Goal: Task Accomplishment & Management: Manage account settings

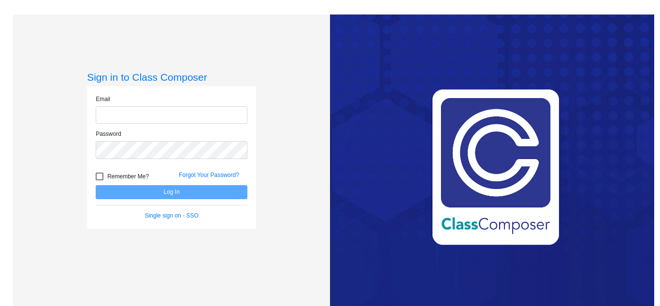
type input "support@classcomposer.com"
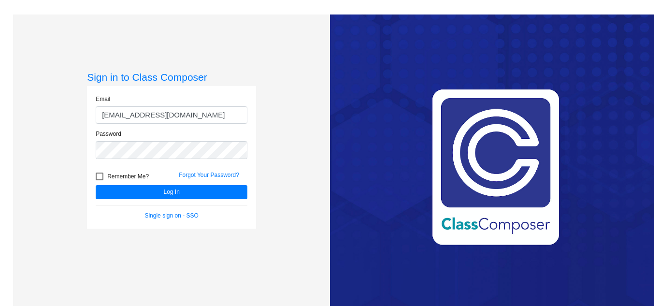
click at [332, 201] on div "Love Class Composer? Share it with a friend! If you're happy with Class Compose…" at bounding box center [492, 167] width 324 height 306
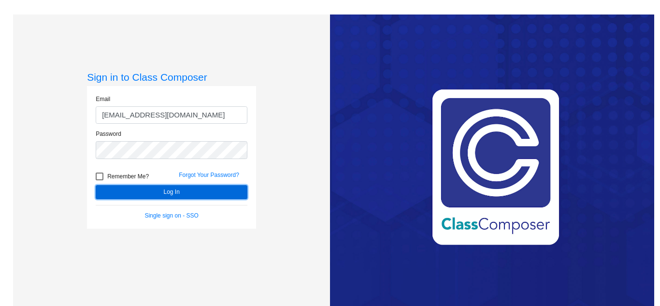
click at [223, 195] on button "Log In" at bounding box center [172, 192] width 152 height 14
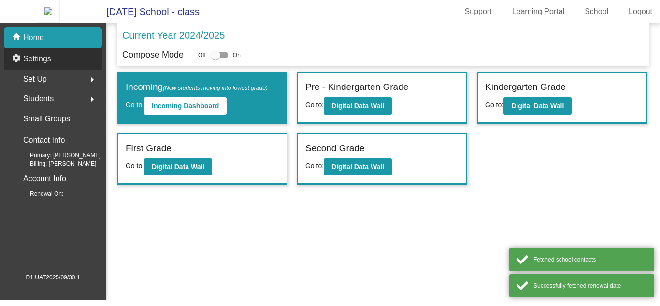
click at [35, 61] on p "Settings" at bounding box center [37, 59] width 28 height 12
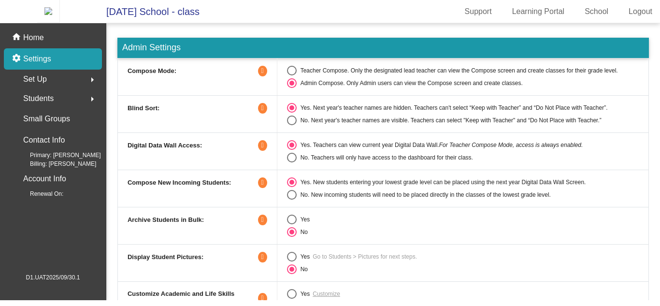
scroll to position [25, 0]
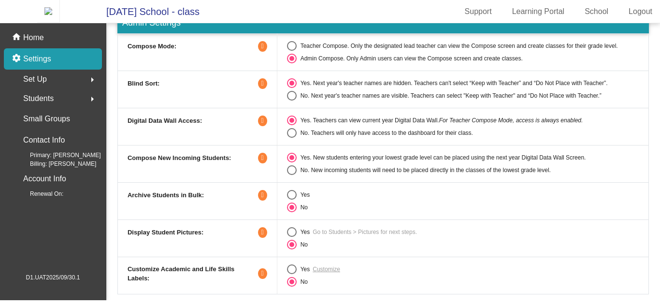
click at [291, 243] on mat-radio-group "Yes Go to Students > Pictures for next steps. No" at bounding box center [463, 238] width 352 height 22
click at [292, 237] on div "Select an option" at bounding box center [292, 232] width 10 height 10
click at [292, 237] on input "Yes" at bounding box center [291, 237] width 0 height 0
radio input "true"
click at [76, 44] on div "home Home" at bounding box center [53, 37] width 98 height 21
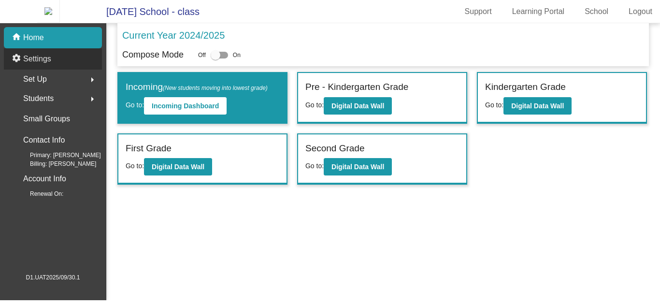
click at [74, 70] on div "settings Settings" at bounding box center [53, 58] width 98 height 21
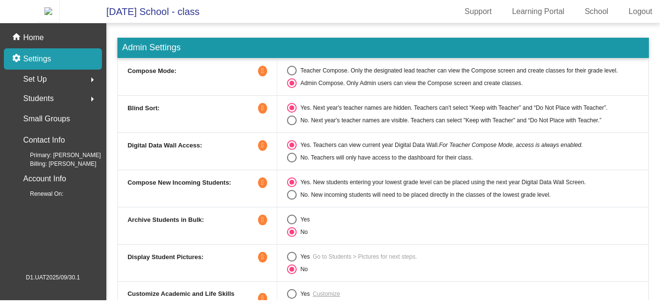
click at [291, 259] on div "Select an option" at bounding box center [292, 257] width 10 height 10
click at [291, 261] on input "Yes" at bounding box center [291, 261] width 0 height 0
radio input "true"
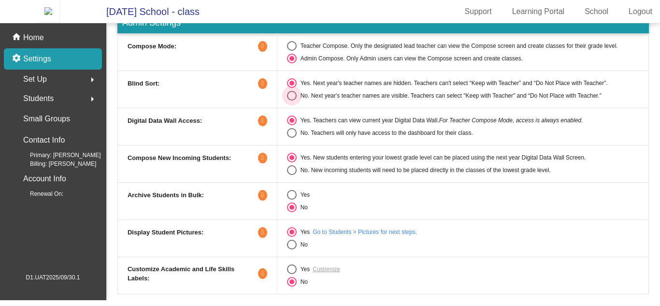
click at [300, 100] on div "No. Next year's teacher names are visible. Teachers can select "Keep with Teach…" at bounding box center [449, 95] width 305 height 9
click at [292, 101] on input "No. Next year's teacher names are visible. Teachers can select "Keep with Teach…" at bounding box center [291, 100] width 0 height 0
radio input "true"
radio input "false"
radio input "true"
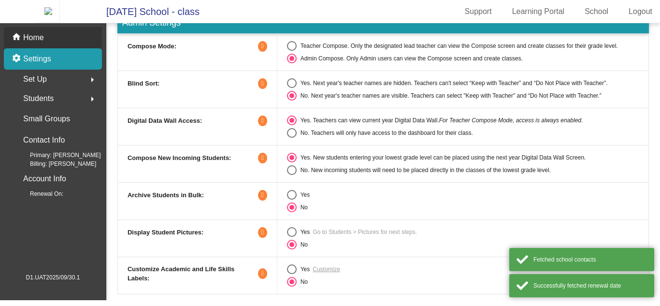
click at [76, 37] on div "home Home" at bounding box center [53, 37] width 98 height 21
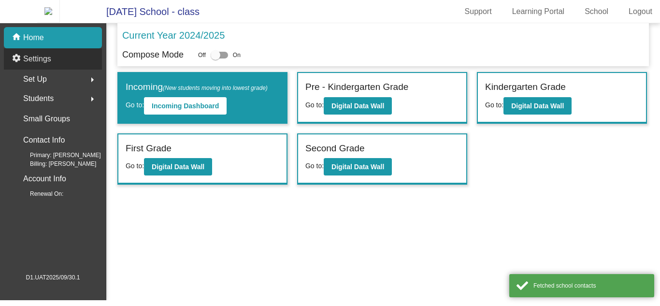
click at [72, 66] on div "settings Settings" at bounding box center [53, 58] width 98 height 21
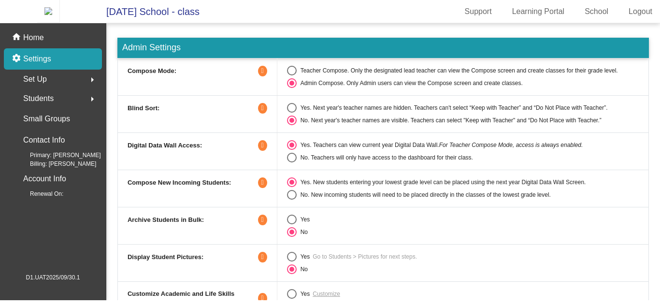
scroll to position [25, 0]
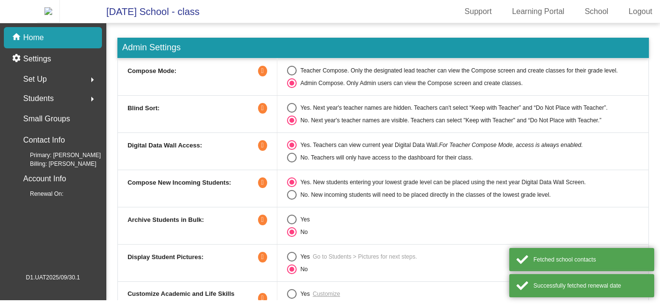
scroll to position [25, 0]
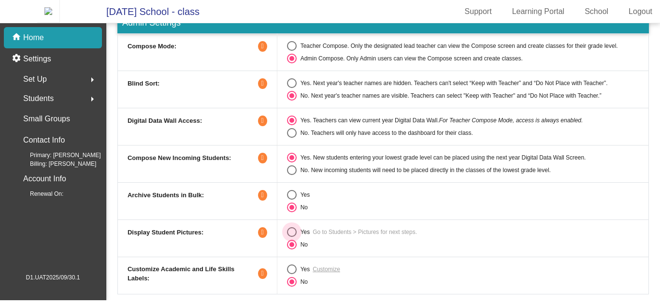
click at [292, 237] on div "Select an option" at bounding box center [292, 232] width 10 height 10
click at [292, 237] on input "Yes" at bounding box center [291, 237] width 0 height 0
radio input "true"
click at [292, 234] on div "Select an option" at bounding box center [291, 232] width 5 height 5
click at [292, 237] on input "Yes" at bounding box center [291, 237] width 0 height 0
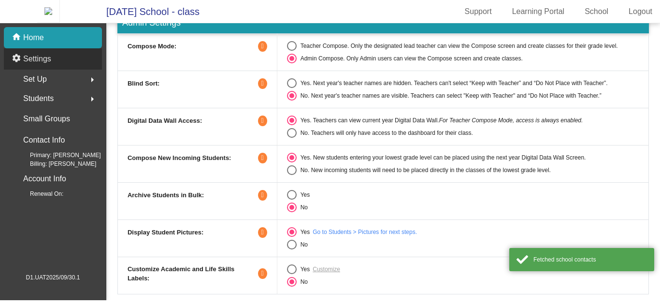
click at [64, 57] on div "settings Settings" at bounding box center [53, 58] width 98 height 21
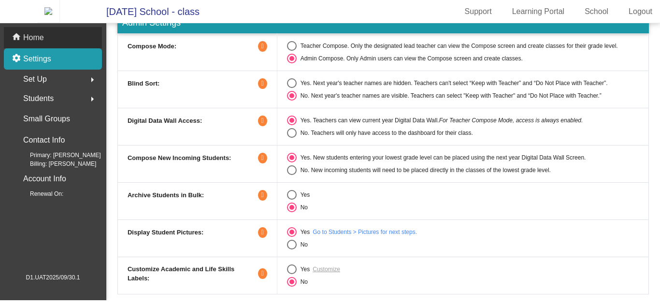
click at [68, 47] on div "home Home" at bounding box center [53, 37] width 98 height 21
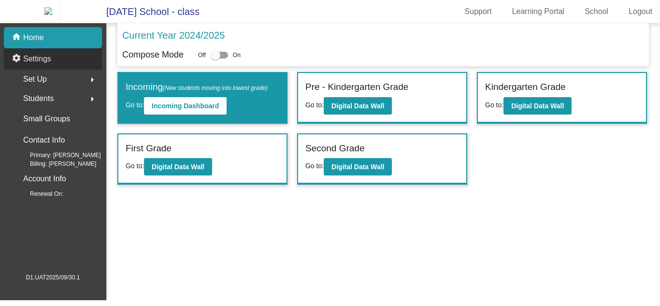
click at [67, 64] on div "settings Settings" at bounding box center [53, 58] width 98 height 21
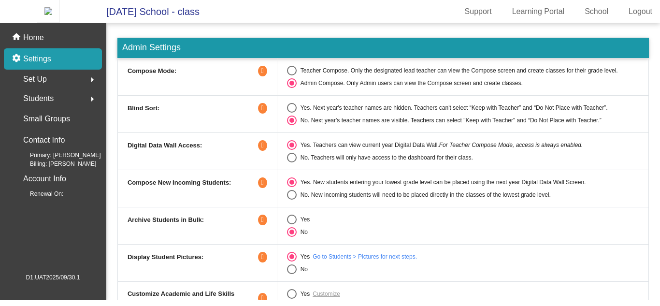
scroll to position [25, 0]
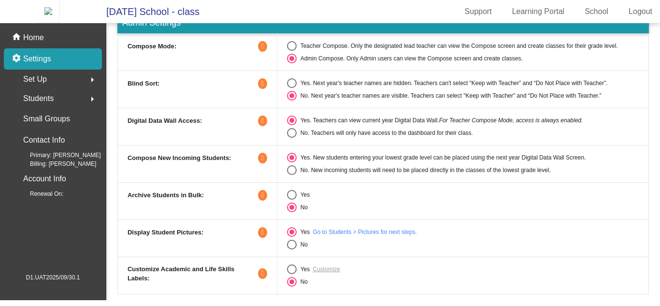
click at [356, 236] on link "Go to Students > Pictures for next steps." at bounding box center [365, 232] width 104 height 9
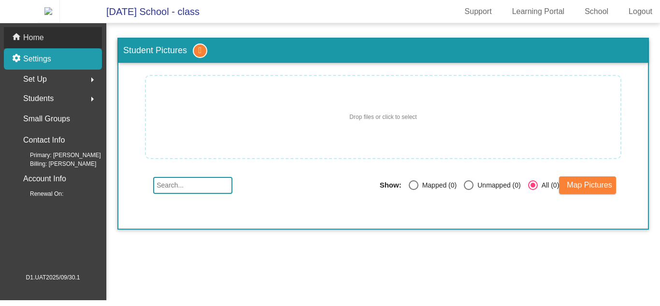
click at [73, 48] on div "home Home" at bounding box center [53, 37] width 98 height 21
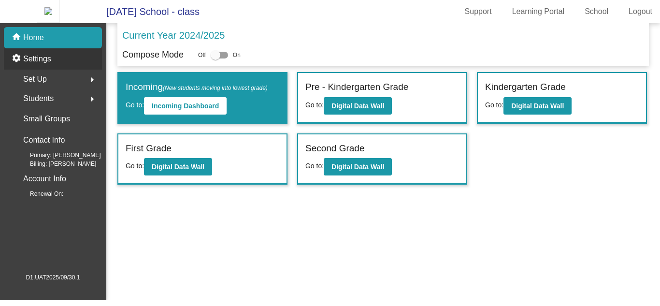
click at [66, 64] on div "settings Settings" at bounding box center [53, 58] width 98 height 21
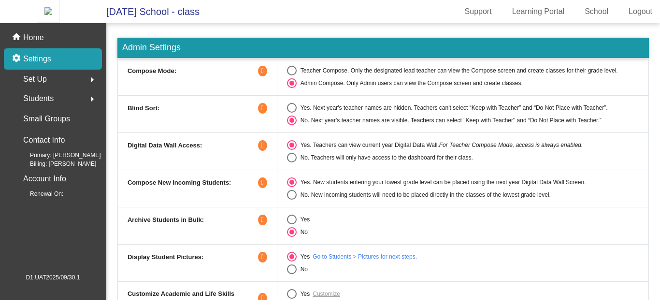
scroll to position [25, 0]
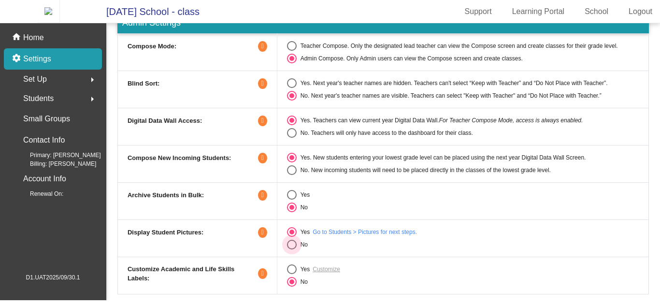
click at [294, 249] on div "Select an option" at bounding box center [292, 245] width 10 height 10
click at [292, 250] on input "No" at bounding box center [291, 249] width 0 height 0
radio input "true"
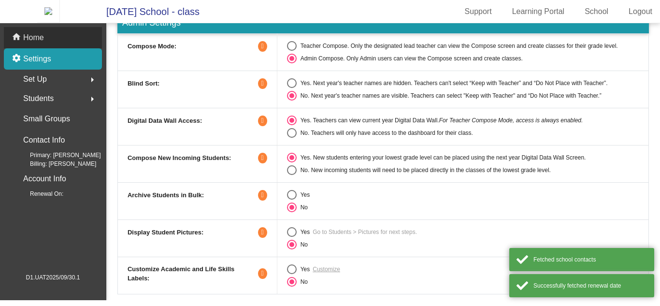
click at [82, 46] on div "home Home" at bounding box center [53, 37] width 98 height 21
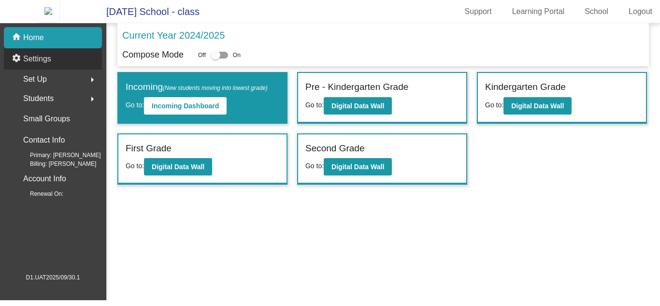
click at [77, 64] on div "settings Settings" at bounding box center [53, 58] width 98 height 21
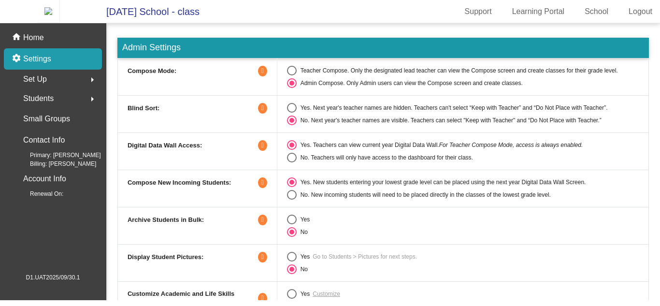
scroll to position [25, 0]
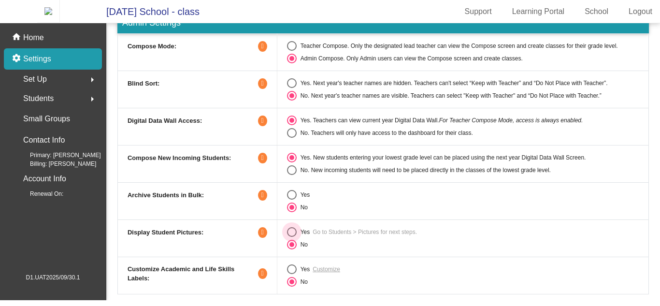
click at [294, 237] on div "Select an option" at bounding box center [292, 232] width 10 height 10
click at [292, 237] on input "Yes" at bounding box center [291, 237] width 0 height 0
radio input "true"
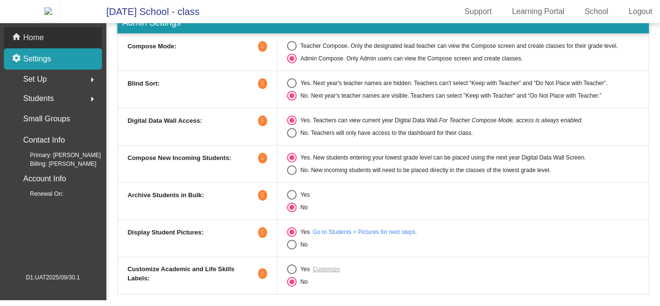
click at [47, 42] on div "home Home" at bounding box center [53, 37] width 98 height 21
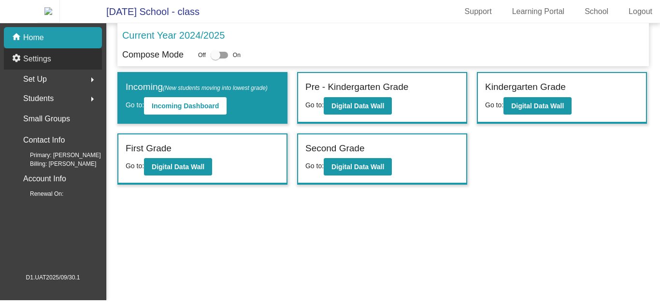
click at [50, 65] on p "Settings" at bounding box center [37, 59] width 28 height 12
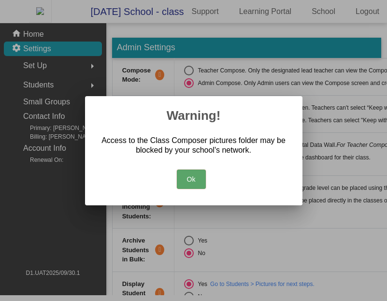
click at [194, 173] on button "Ok" at bounding box center [191, 179] width 29 height 19
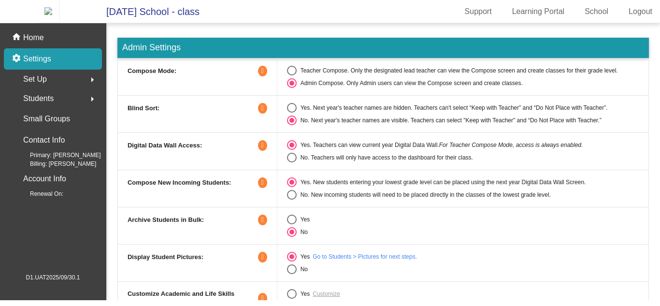
scroll to position [25, 0]
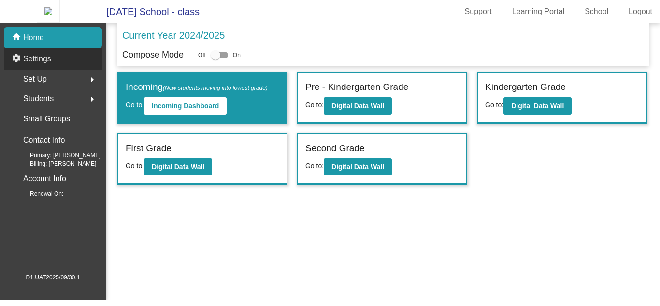
click at [40, 65] on p "Settings" at bounding box center [37, 59] width 28 height 12
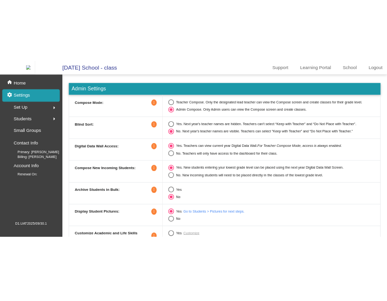
scroll to position [25, 0]
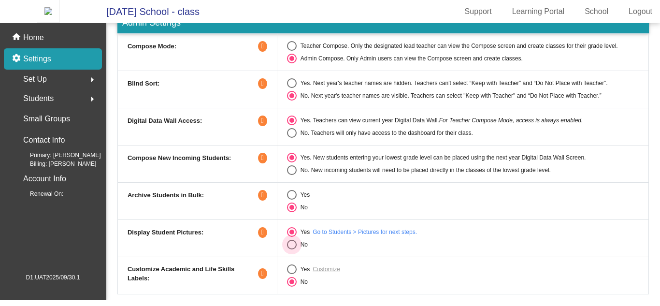
click at [292, 249] on div "Select an option" at bounding box center [292, 245] width 10 height 10
click at [292, 249] on input "No" at bounding box center [291, 249] width 0 height 0
radio input "true"
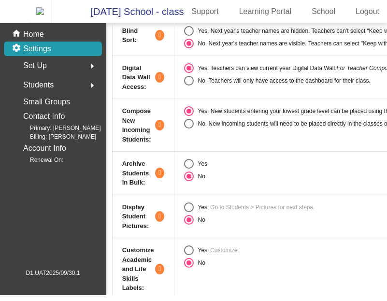
scroll to position [88, 0]
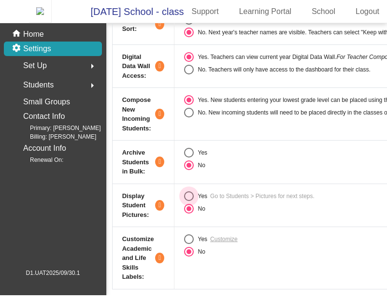
click at [193, 201] on div "Select an option" at bounding box center [189, 196] width 10 height 10
click at [189, 201] on input "Yes" at bounding box center [188, 201] width 0 height 0
radio input "true"
click at [190, 212] on div "Select an option" at bounding box center [189, 209] width 10 height 10
click at [189, 214] on input "No" at bounding box center [188, 214] width 0 height 0
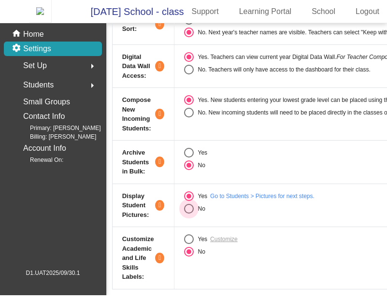
radio input "true"
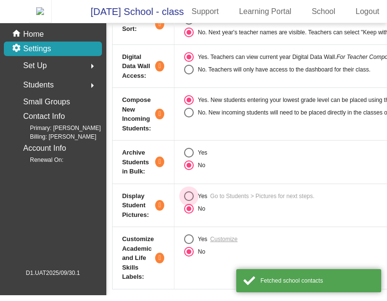
click at [190, 201] on div "Select an option" at bounding box center [189, 196] width 10 height 10
click at [189, 201] on input "Yes" at bounding box center [188, 201] width 0 height 0
radio input "true"
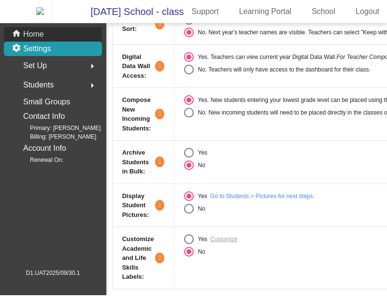
click at [84, 42] on div "home Home" at bounding box center [53, 34] width 98 height 14
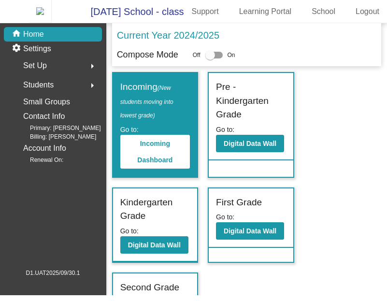
click at [77, 64] on div "Set Up arrow_right" at bounding box center [56, 65] width 92 height 19
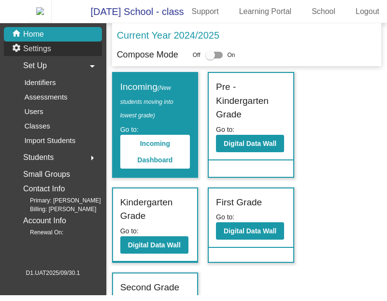
click at [75, 56] on div "settings Settings" at bounding box center [53, 49] width 98 height 14
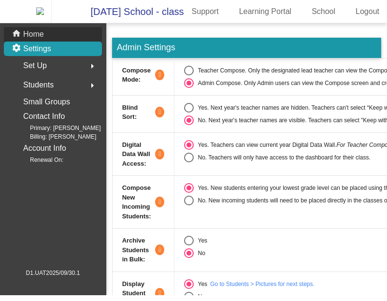
click at [77, 41] on div "home Home" at bounding box center [53, 34] width 98 height 14
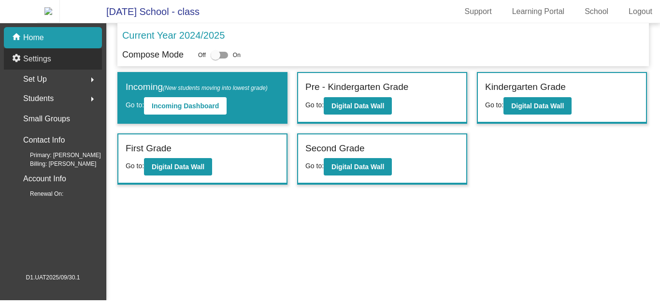
click at [42, 65] on p "Settings" at bounding box center [37, 59] width 28 height 12
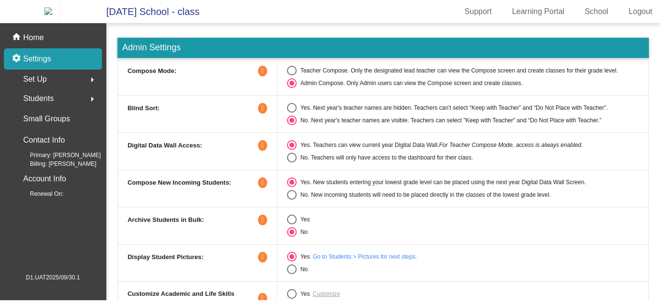
scroll to position [25, 0]
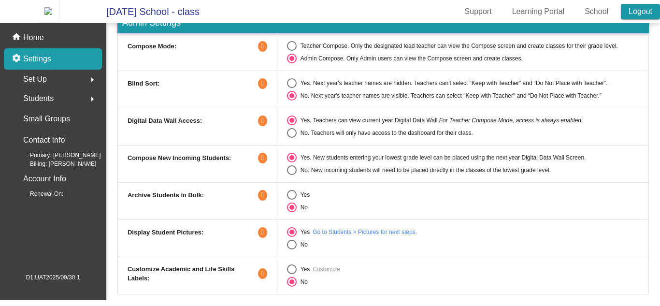
click at [636, 15] on link "Logout" at bounding box center [640, 11] width 39 height 15
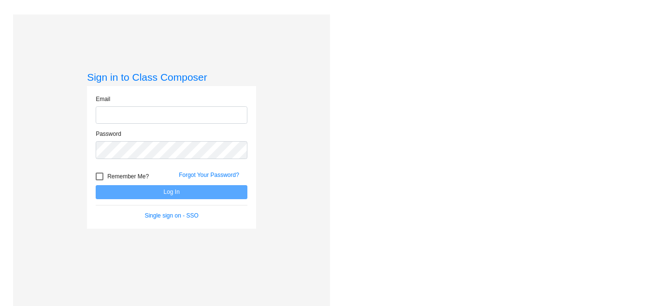
type input "support@classcomposer.com"
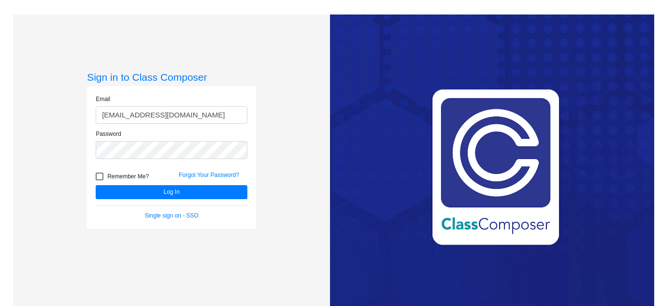
click at [312, 155] on div "Sign in to Class Composer Email support@classcomposer.com Password Remember Me?…" at bounding box center [171, 167] width 317 height 306
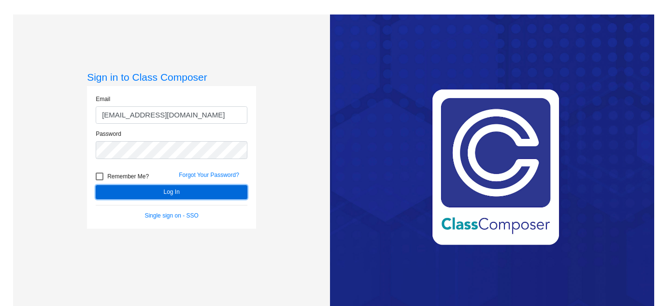
click at [167, 192] on button "Log In" at bounding box center [172, 192] width 152 height 14
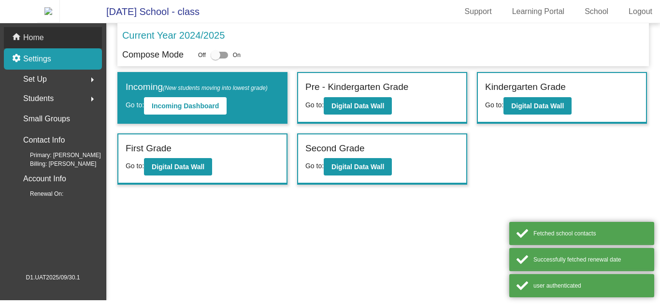
click at [60, 33] on div "home Home" at bounding box center [53, 37] width 98 height 21
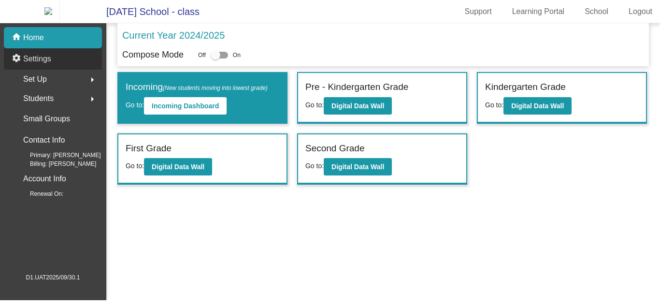
click at [62, 63] on div "settings Settings" at bounding box center [53, 58] width 98 height 21
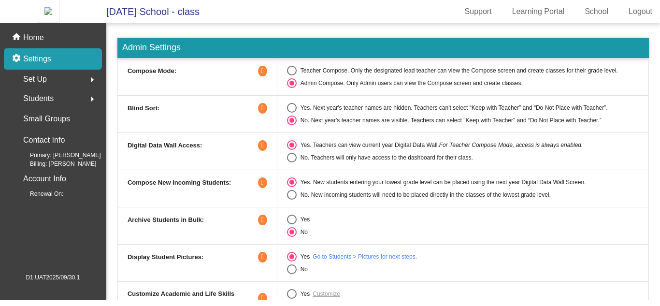
scroll to position [25, 0]
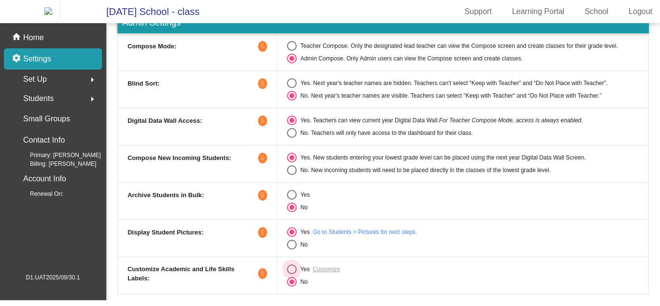
click at [293, 274] on div "Select an option" at bounding box center [292, 269] width 10 height 10
click at [292, 274] on input "Yes" at bounding box center [291, 274] width 0 height 0
radio input "true"
click at [326, 273] on link "Customize" at bounding box center [327, 269] width 28 height 9
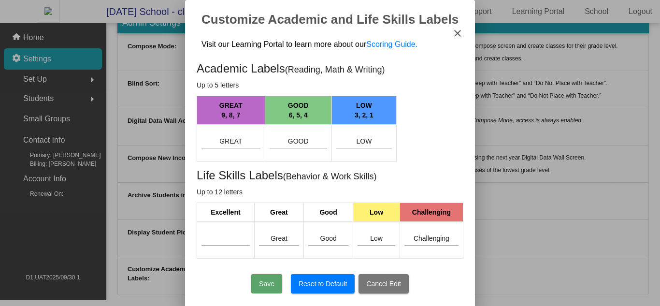
click at [456, 34] on mat-icon "close" at bounding box center [458, 34] width 12 height 12
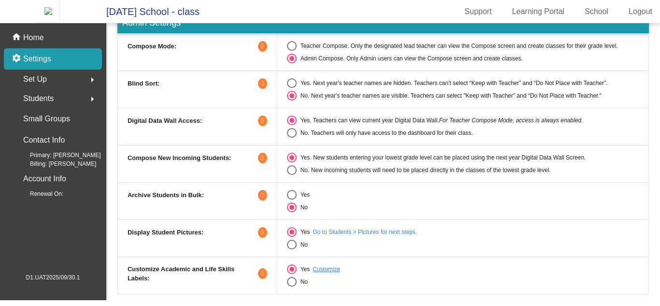
scroll to position [0, 0]
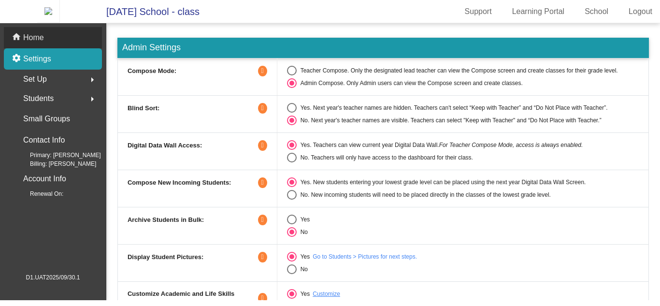
click at [78, 33] on div "home Home" at bounding box center [53, 37] width 98 height 21
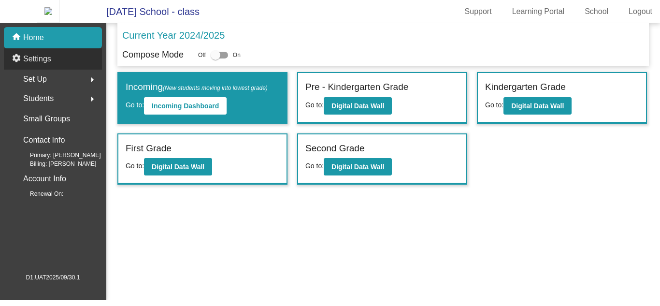
click at [82, 60] on div "settings Settings" at bounding box center [53, 58] width 98 height 21
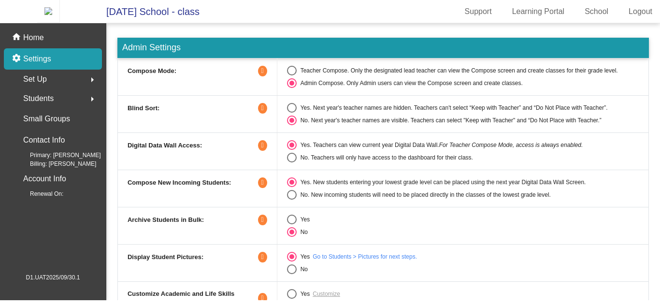
scroll to position [25, 0]
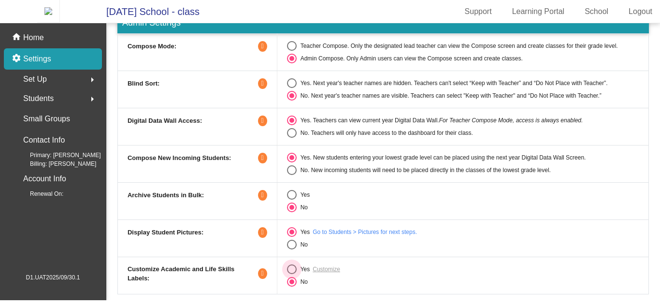
click at [298, 273] on div "Yes" at bounding box center [304, 269] width 14 height 9
click at [292, 274] on input "Yes" at bounding box center [291, 274] width 0 height 0
radio input "true"
click at [330, 273] on link "Customize" at bounding box center [327, 269] width 28 height 9
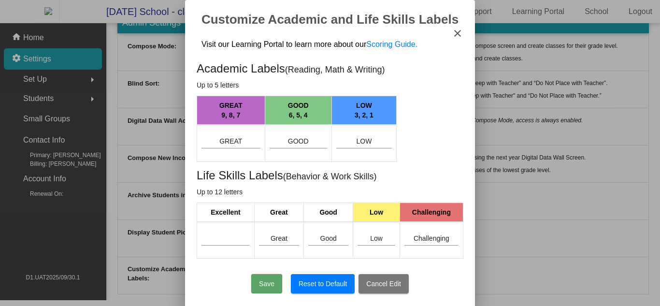
click at [227, 229] on div at bounding box center [225, 236] width 48 height 19
type input "Excellent"
click at [273, 284] on button "Save" at bounding box center [266, 283] width 31 height 19
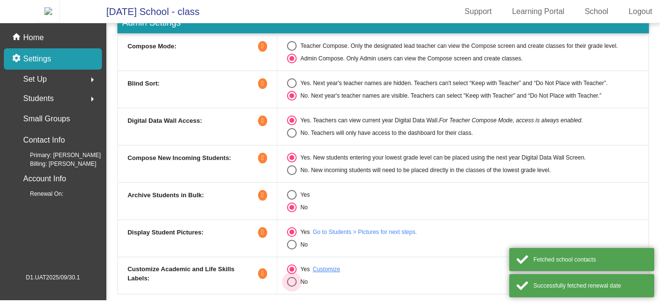
click at [287, 287] on div "Select an option" at bounding box center [292, 282] width 10 height 10
click at [291, 287] on input "No" at bounding box center [291, 287] width 0 height 0
radio input "true"
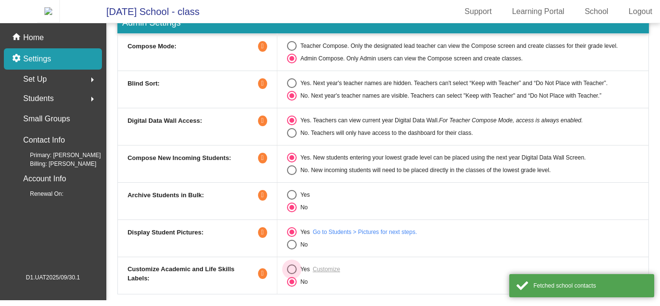
click at [294, 273] on div "Select an option" at bounding box center [292, 269] width 10 height 10
click at [292, 274] on input "Yes" at bounding box center [291, 274] width 0 height 0
radio input "true"
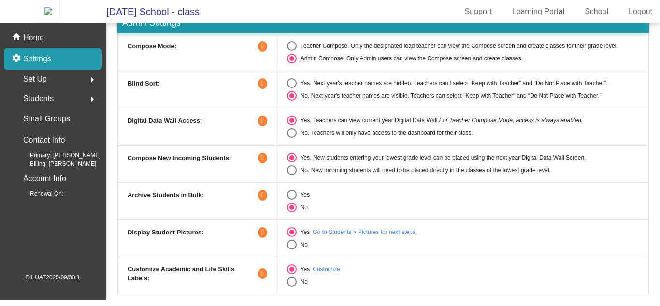
click at [318, 273] on link "Customize" at bounding box center [327, 269] width 28 height 9
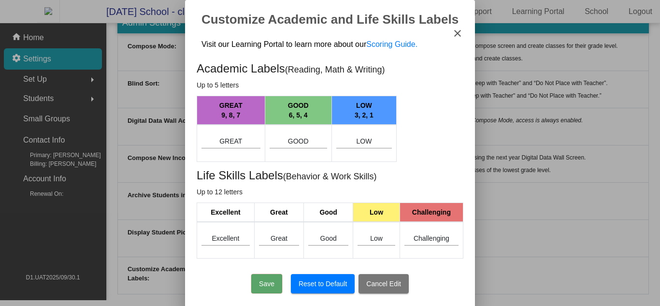
click at [220, 242] on input "Excellent" at bounding box center [225, 239] width 48 height 8
click at [272, 276] on button "Save" at bounding box center [266, 283] width 31 height 19
type input "Excellent"
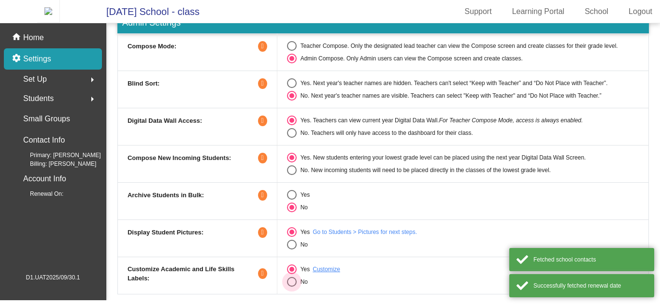
click at [289, 284] on div "Select an option" at bounding box center [292, 282] width 10 height 10
click at [291, 287] on input "No" at bounding box center [291, 287] width 0 height 0
radio input "true"
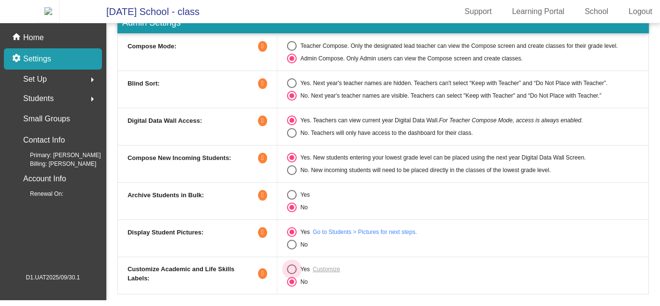
click at [292, 274] on div "Select an option" at bounding box center [292, 269] width 10 height 10
click at [292, 274] on input "Yes" at bounding box center [291, 274] width 0 height 0
radio input "true"
click at [321, 273] on link "Customize" at bounding box center [327, 269] width 28 height 9
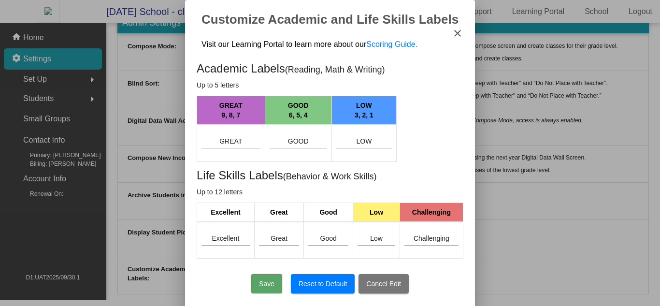
click at [456, 36] on mat-icon "close" at bounding box center [458, 34] width 12 height 12
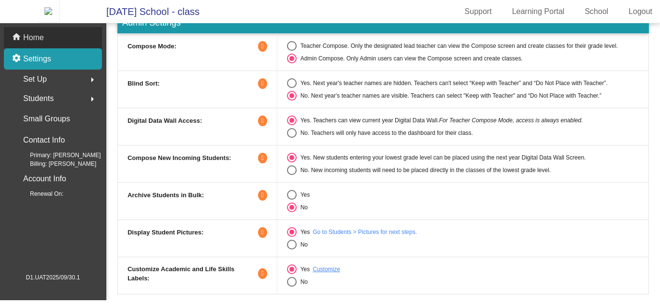
click at [93, 48] on div "home Home" at bounding box center [53, 37] width 98 height 21
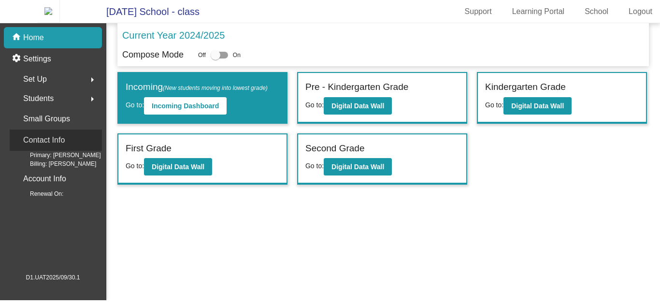
click at [73, 149] on div "Contact Info" at bounding box center [56, 139] width 92 height 21
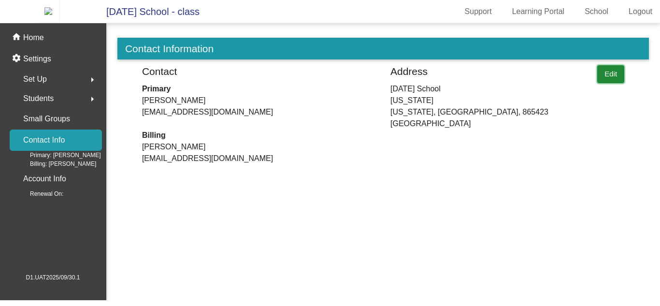
click at [609, 77] on button "Edit" at bounding box center [610, 74] width 27 height 18
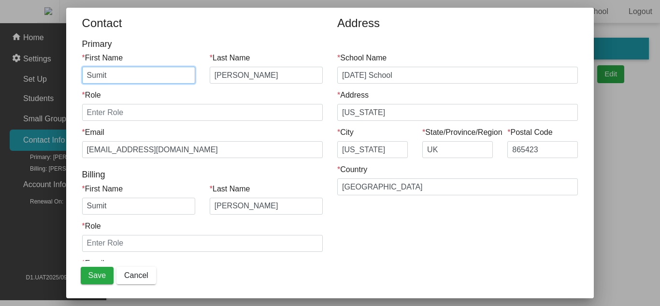
scroll to position [40, 0]
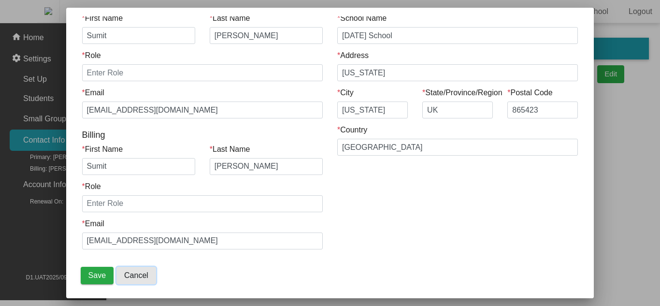
click at [146, 276] on span "Cancel" at bounding box center [136, 275] width 24 height 8
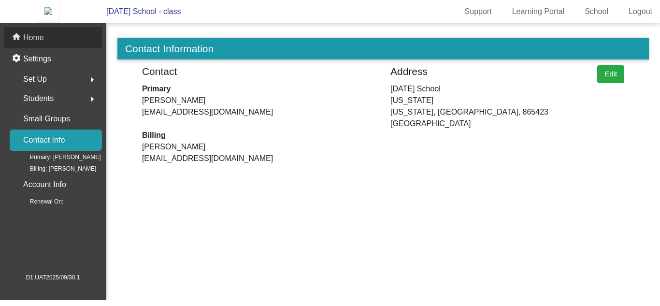
click at [65, 40] on div "home Home" at bounding box center [53, 37] width 98 height 21
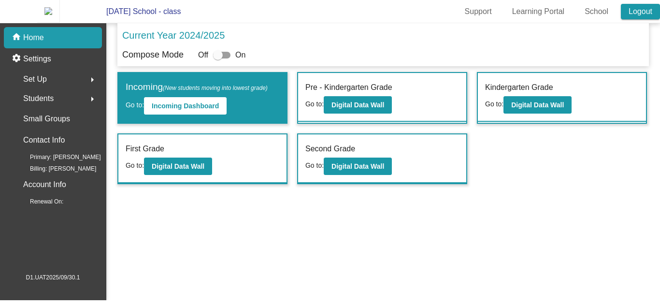
click at [628, 16] on link "Logout" at bounding box center [640, 11] width 39 height 15
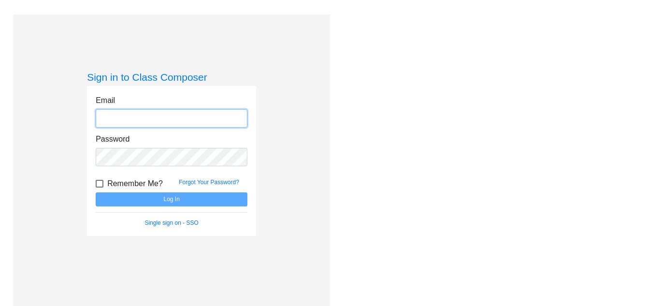
type input "support@classcomposer.com"
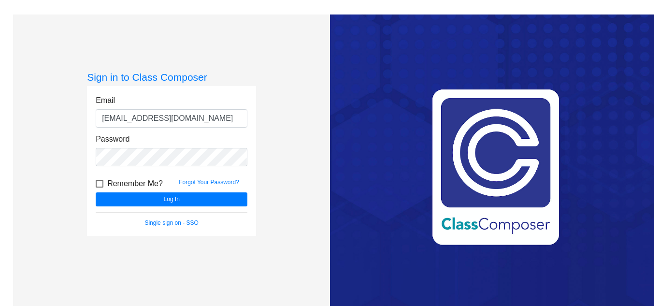
click at [274, 207] on div "Sign in to Class Composer Email support@classcomposer.com Password Remember Me?…" at bounding box center [171, 167] width 317 height 306
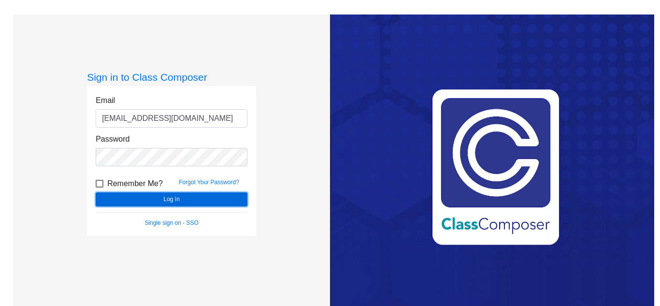
click at [221, 201] on button "Log In" at bounding box center [172, 199] width 152 height 14
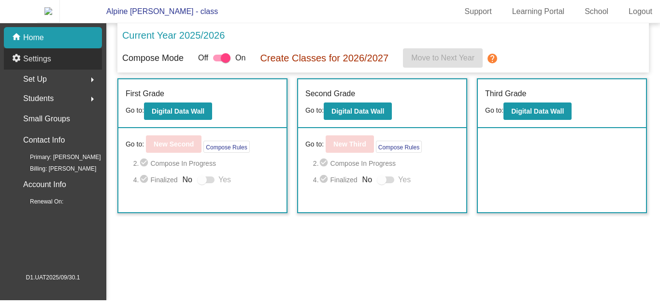
click at [52, 65] on div "settings Settings" at bounding box center [53, 58] width 98 height 21
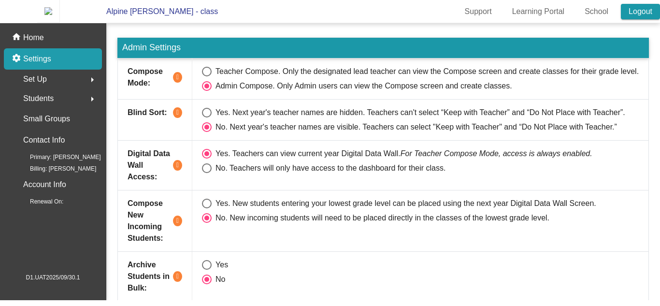
click at [641, 18] on link "Logout" at bounding box center [640, 11] width 39 height 15
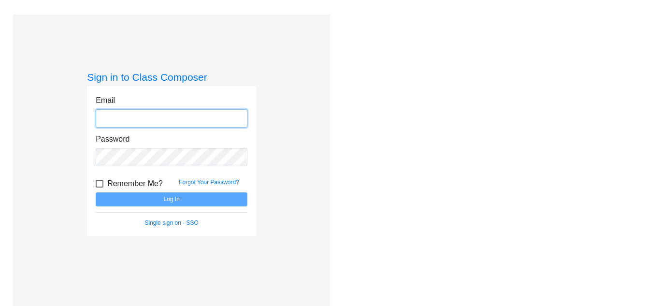
type input "support@classcomposer.com"
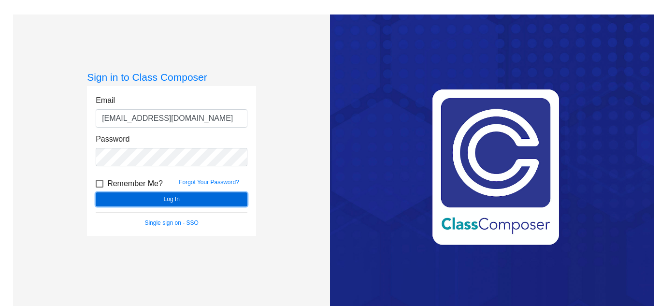
click at [240, 199] on button "Log In" at bounding box center [172, 199] width 152 height 14
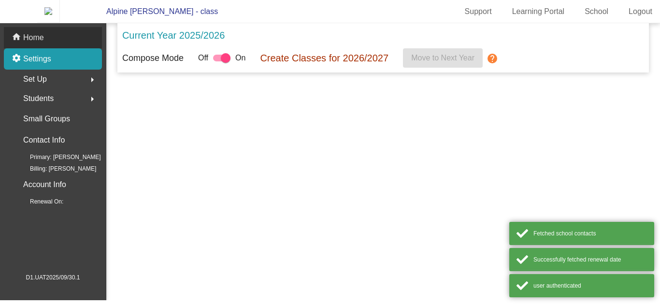
click at [56, 38] on div "home Home" at bounding box center [53, 37] width 98 height 21
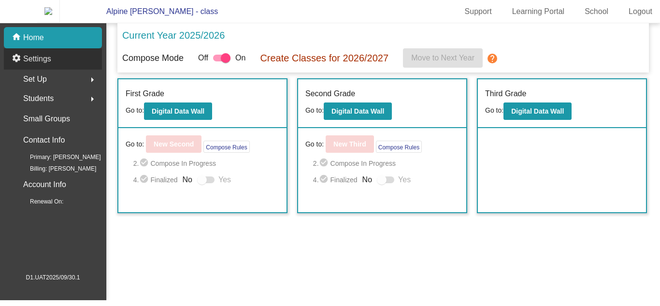
click at [63, 57] on div "settings Settings" at bounding box center [53, 58] width 98 height 21
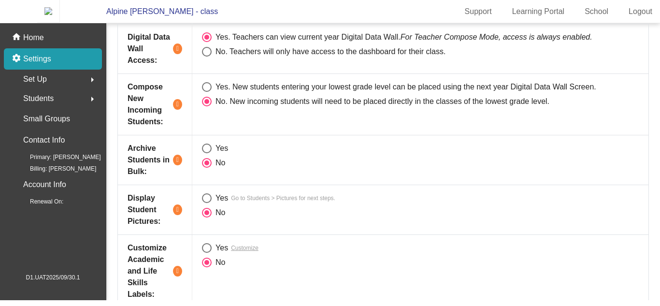
scroll to position [117, 0]
click at [206, 201] on div "Select an option" at bounding box center [207, 198] width 10 height 10
click at [206, 202] on input "Yes" at bounding box center [206, 202] width 0 height 0
radio input "true"
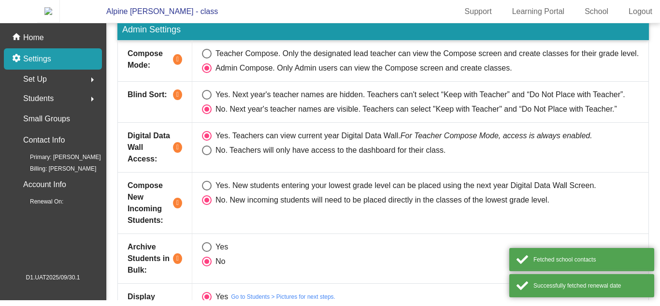
scroll to position [0, 0]
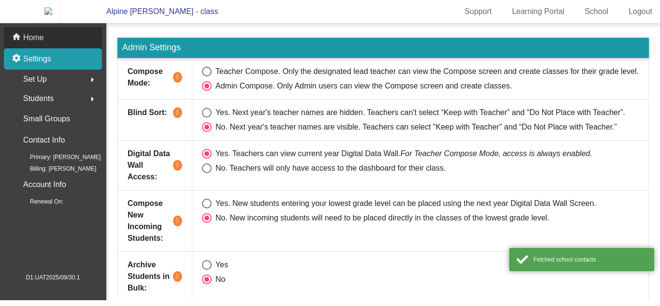
click at [67, 44] on div "home Home" at bounding box center [53, 37] width 98 height 21
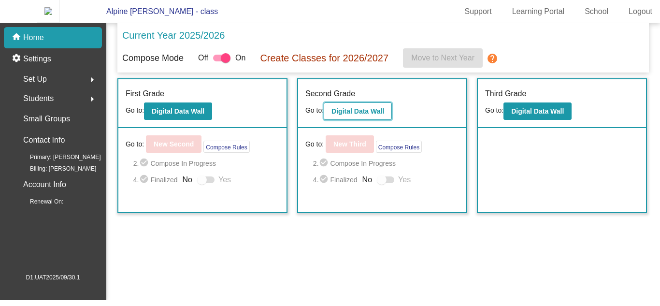
click at [347, 115] on b "Digital Data Wall" at bounding box center [357, 111] width 53 height 8
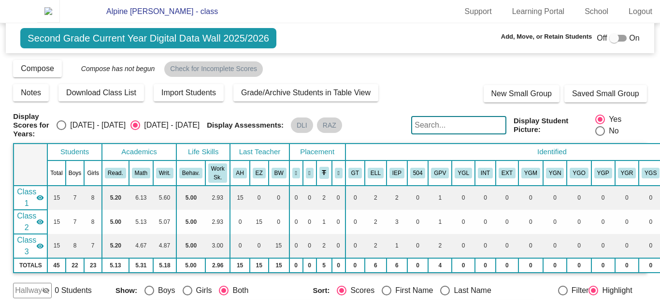
click at [60, 15] on img at bounding box center [48, 11] width 23 height 23
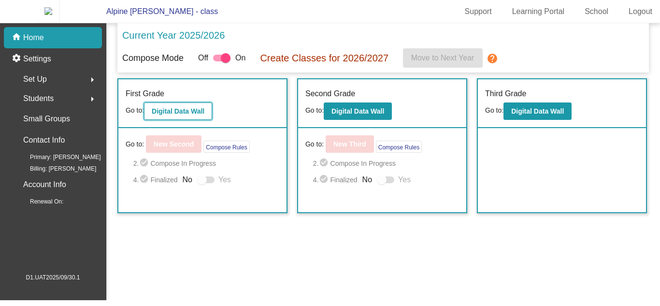
click at [200, 115] on b "Digital Data Wall" at bounding box center [178, 111] width 53 height 8
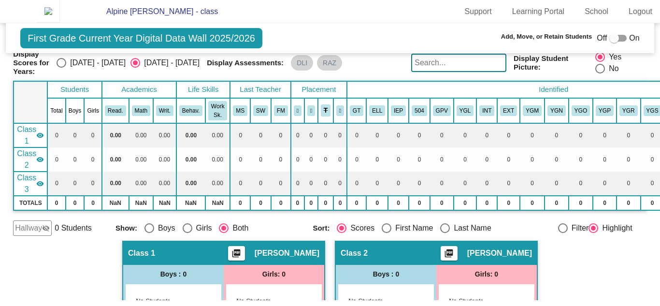
scroll to position [61, 0]
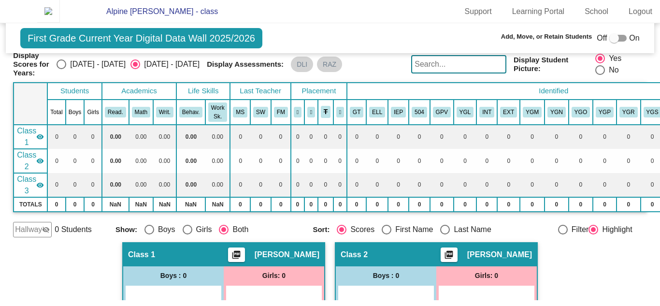
click at [55, 9] on img at bounding box center [48, 11] width 23 height 23
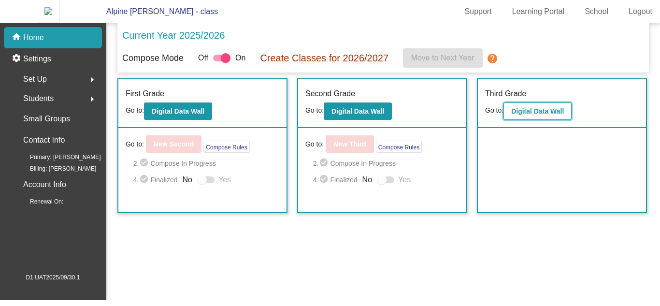
click at [526, 120] on button "Digital Data Wall" at bounding box center [537, 110] width 68 height 17
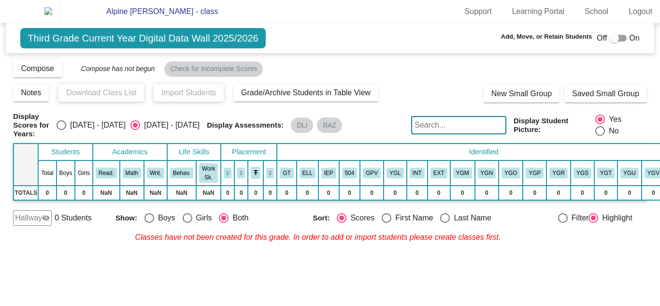
click at [58, 11] on img at bounding box center [48, 11] width 23 height 23
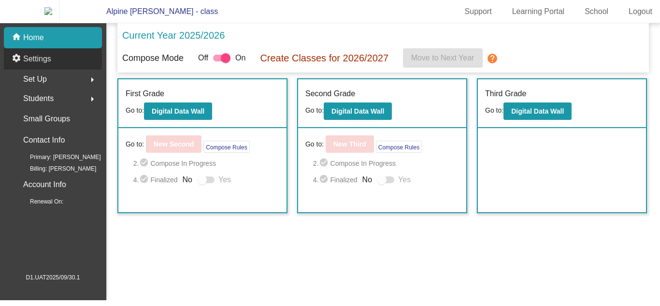
click at [57, 70] on div "settings Settings" at bounding box center [53, 58] width 98 height 21
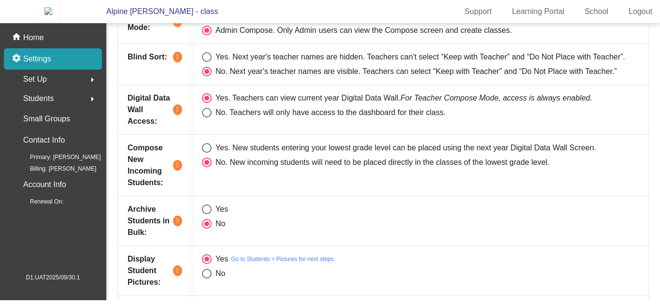
scroll to position [130, 0]
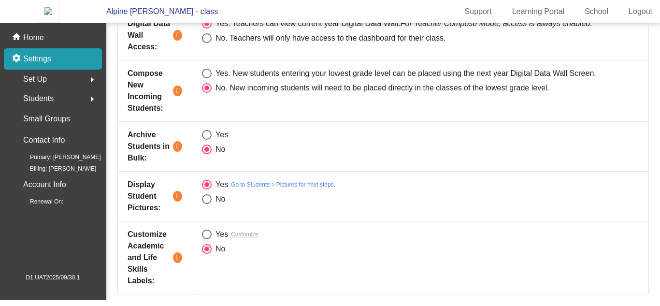
click at [269, 189] on link "Go to Students > Pictures for next steps." at bounding box center [283, 184] width 104 height 9
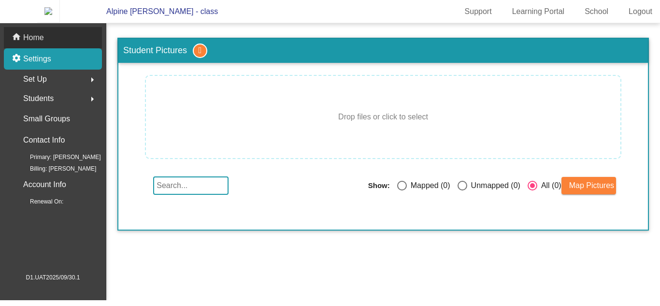
click at [88, 48] on div "home Home" at bounding box center [53, 37] width 98 height 21
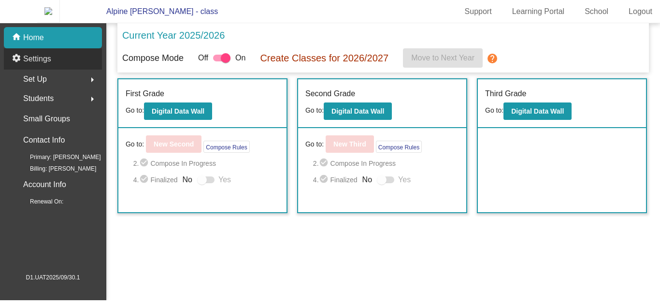
click at [85, 64] on div "settings Settings" at bounding box center [53, 58] width 98 height 21
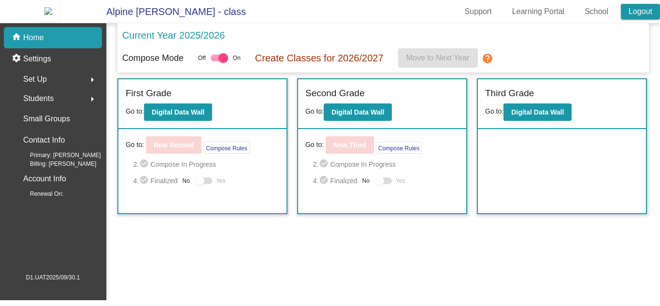
click at [632, 14] on link "Logout" at bounding box center [640, 11] width 39 height 15
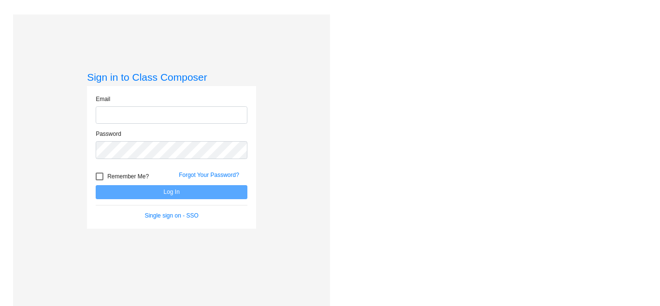
type input "[EMAIL_ADDRESS][DOMAIN_NAME]"
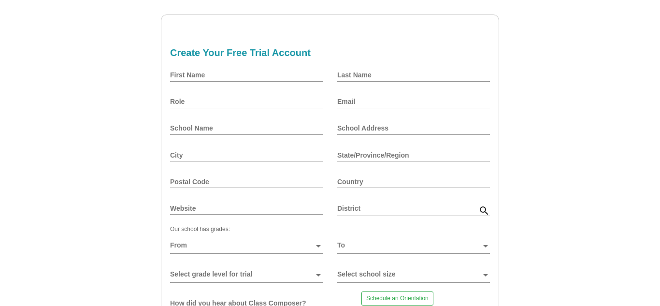
scroll to position [105, 0]
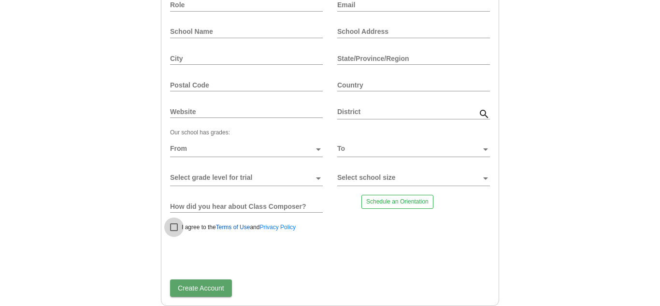
click at [229, 225] on link "Terms of Use" at bounding box center [233, 227] width 34 height 7
click at [288, 226] on link "Privacy Policy" at bounding box center [277, 227] width 36 height 7
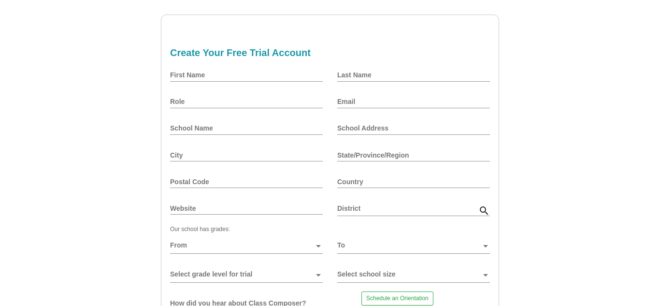
scroll to position [105, 0]
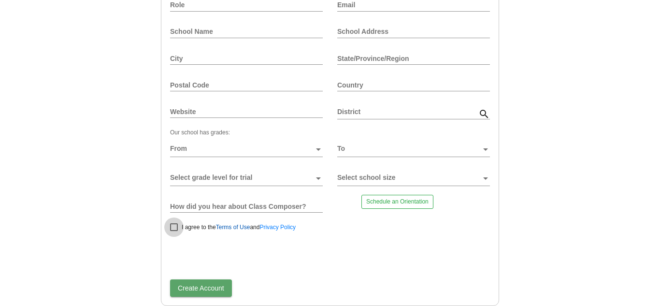
click at [230, 225] on link "Terms of Use" at bounding box center [233, 227] width 34 height 7
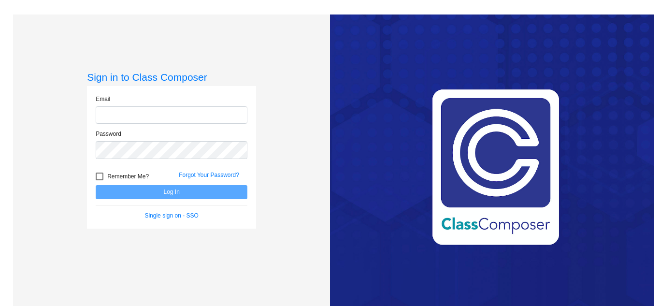
type input "[EMAIL_ADDRESS][DOMAIN_NAME]"
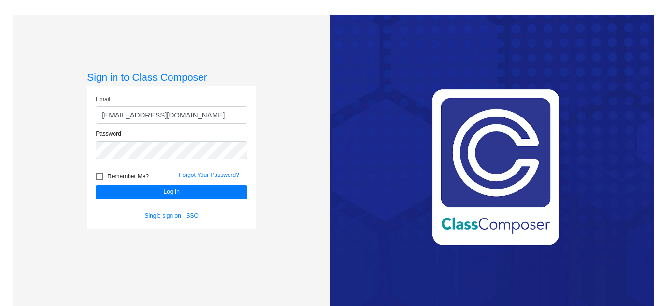
click at [316, 172] on div "Sign in to Class Composer Email [EMAIL_ADDRESS][DOMAIN_NAME] Password Remember …" at bounding box center [171, 167] width 317 height 306
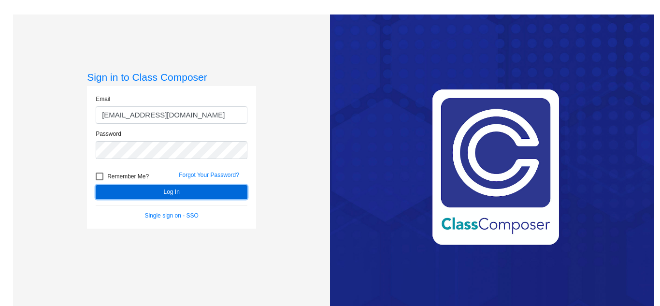
click at [222, 194] on button "Log In" at bounding box center [172, 192] width 152 height 14
